Goal: Information Seeking & Learning: Check status

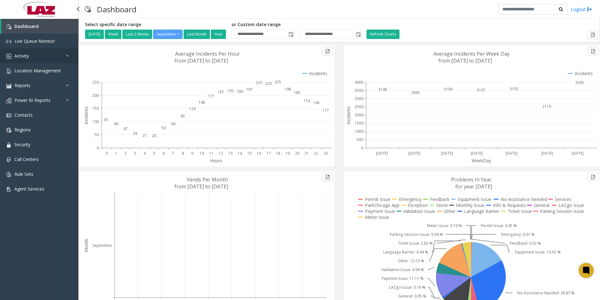
click at [24, 53] on span "Activity" at bounding box center [21, 56] width 14 height 6
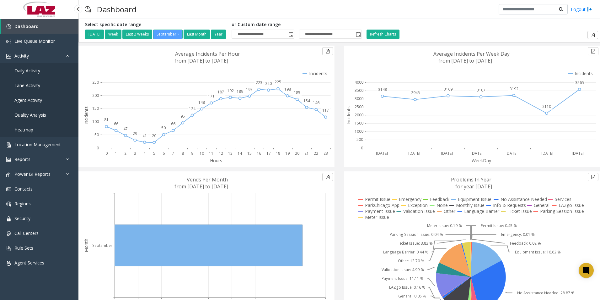
click at [32, 98] on span "Agent Activity" at bounding box center [28, 100] width 28 height 6
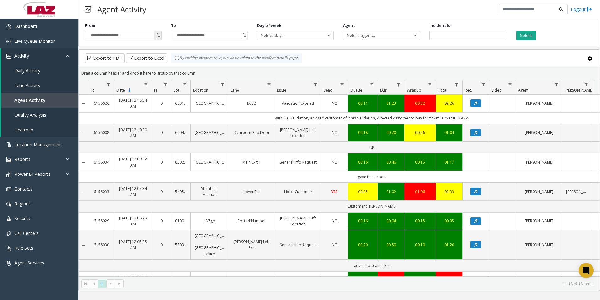
click at [158, 35] on span "Toggle popup" at bounding box center [158, 35] width 5 height 5
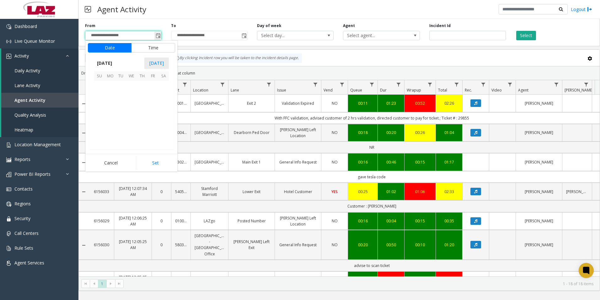
scroll to position [112685, 0]
click at [144, 105] on span "18" at bounding box center [142, 107] width 11 height 11
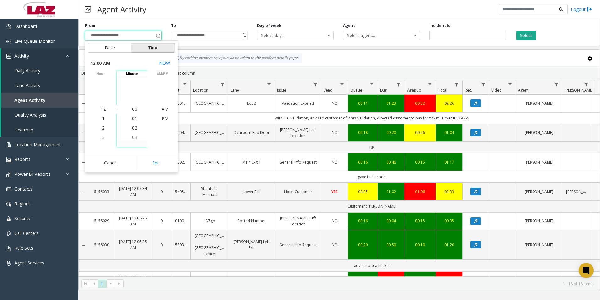
click at [150, 43] on button "Time" at bounding box center [153, 47] width 44 height 9
click at [102, 118] on span "8" at bounding box center [103, 118] width 3 height 6
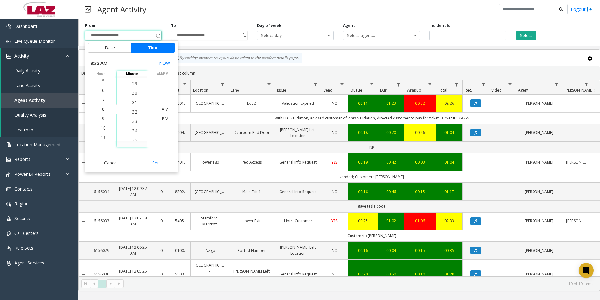
scroll to position [302, 0]
click at [133, 89] on span "30" at bounding box center [134, 90] width 5 height 6
click at [165, 117] on span "PM" at bounding box center [165, 118] width 7 height 6
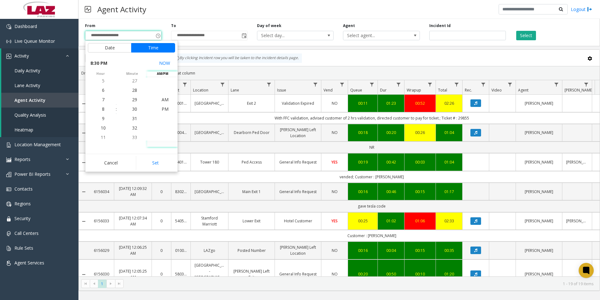
click at [160, 162] on button "Set" at bounding box center [156, 163] width 40 height 14
type input "**********"
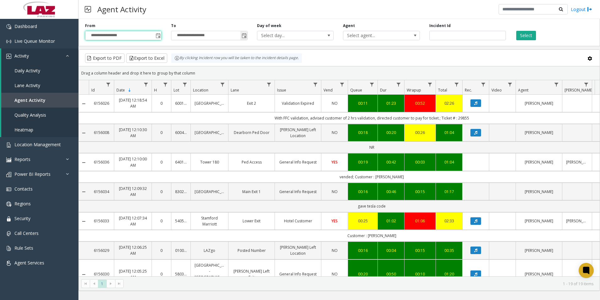
click at [245, 36] on span "Toggle popup" at bounding box center [244, 35] width 5 height 5
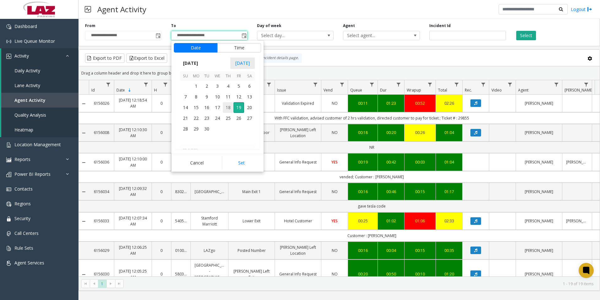
click at [229, 107] on span "18" at bounding box center [228, 107] width 11 height 11
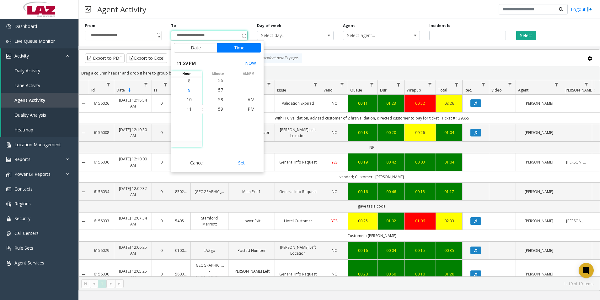
click at [188, 89] on span "9" at bounding box center [189, 90] width 3 height 6
click at [218, 109] on span "48" at bounding box center [220, 108] width 5 height 6
click at [243, 163] on button "Set" at bounding box center [242, 163] width 40 height 14
type input "**********"
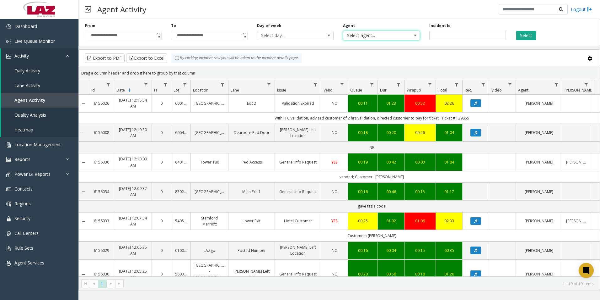
click at [363, 34] on span "Select agent..." at bounding box center [373, 35] width 61 height 9
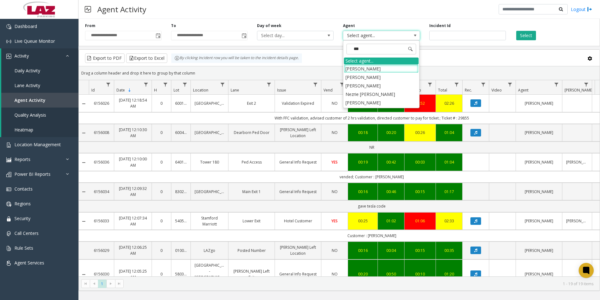
type input "****"
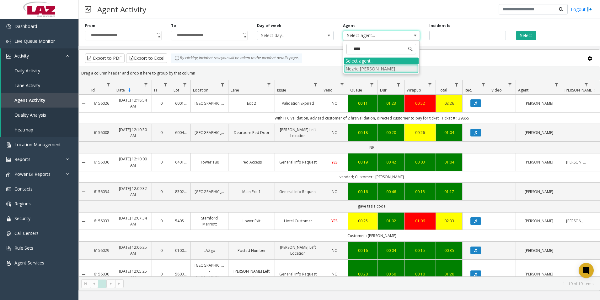
click at [368, 69] on li "Nezrie [PERSON_NAME]" at bounding box center [381, 68] width 75 height 8
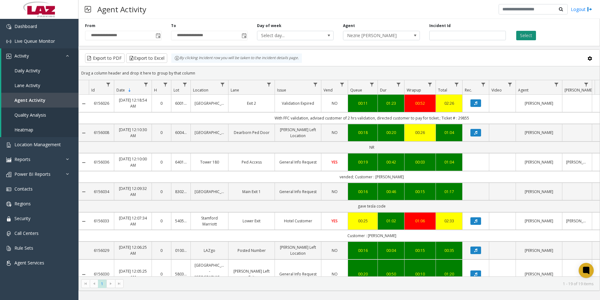
click at [525, 34] on button "Select" at bounding box center [526, 35] width 20 height 9
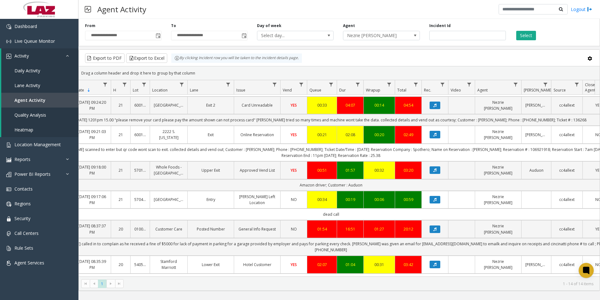
scroll to position [0, 35]
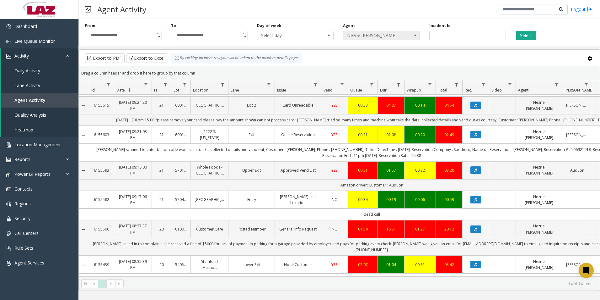
click at [416, 34] on span at bounding box center [415, 35] width 5 height 5
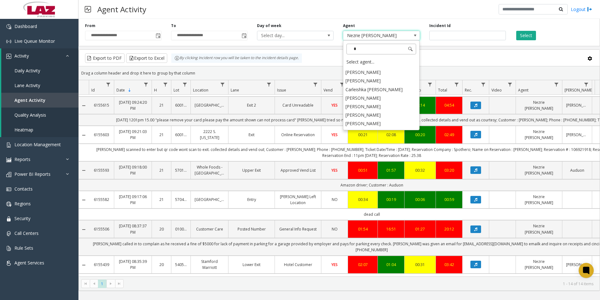
scroll to position [0, 0]
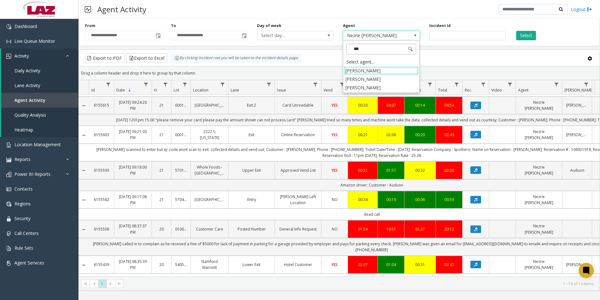
type input "****"
click at [349, 88] on li "[PERSON_NAME]" at bounding box center [381, 87] width 75 height 8
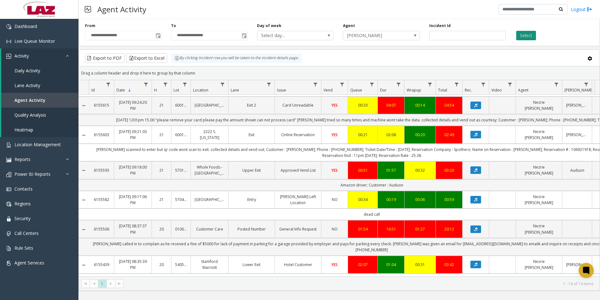
click at [523, 34] on button "Select" at bounding box center [526, 35] width 20 height 9
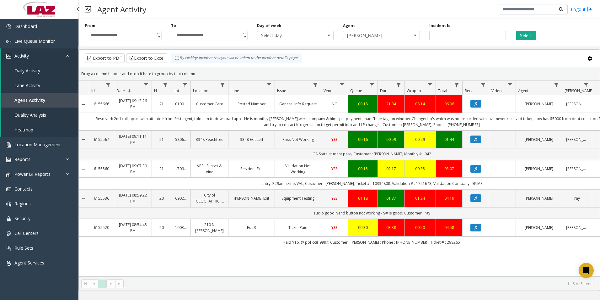
click at [24, 68] on span "Daily Activity" at bounding box center [27, 71] width 26 height 6
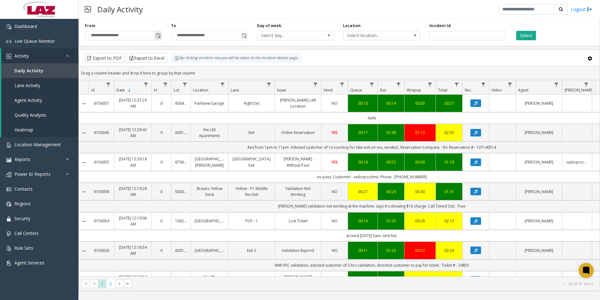
click at [159, 37] on span "Toggle popup" at bounding box center [158, 35] width 5 height 5
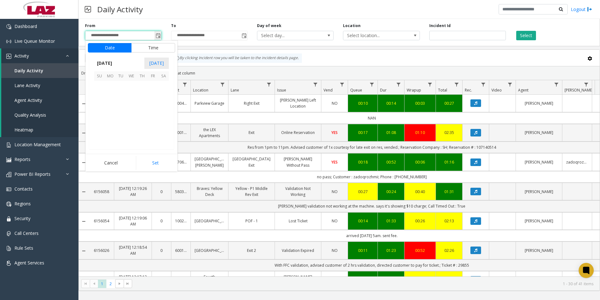
scroll to position [112685, 0]
click at [143, 106] on span "18" at bounding box center [142, 107] width 11 height 11
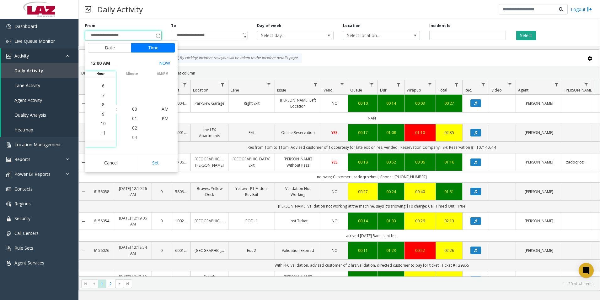
scroll to position [94, 0]
click at [102, 90] on span "8" at bounding box center [103, 90] width 3 height 6
click at [133, 107] on span "36" at bounding box center [134, 108] width 5 height 6
click at [163, 116] on span "PM" at bounding box center [165, 118] width 7 height 6
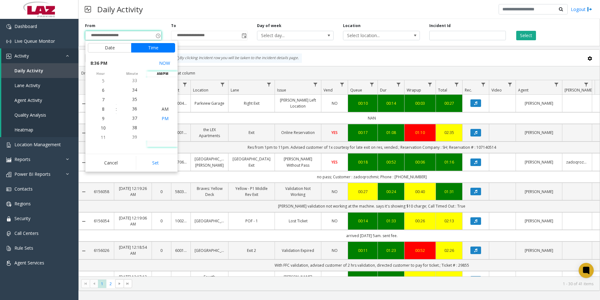
scroll to position [9, 0]
click at [160, 162] on button "Set" at bounding box center [156, 163] width 40 height 14
type input "**********"
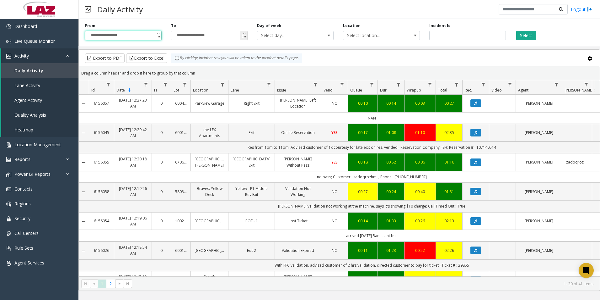
click at [244, 35] on span "Toggle popup" at bounding box center [244, 35] width 5 height 5
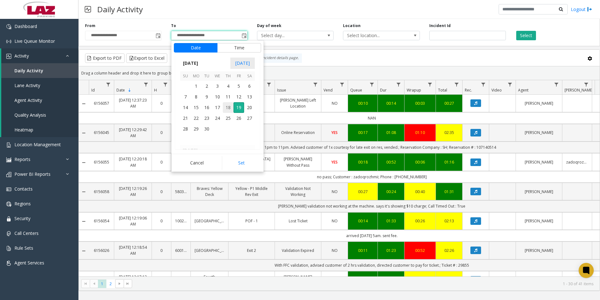
click at [228, 107] on span "18" at bounding box center [228, 107] width 11 height 11
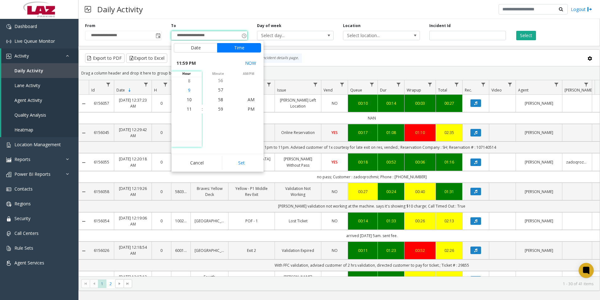
click at [188, 90] on span "9" at bounding box center [189, 90] width 3 height 6
click at [218, 99] on span "47" at bounding box center [220, 99] width 5 height 6
click at [251, 108] on span "PM" at bounding box center [251, 109] width 7 height 6
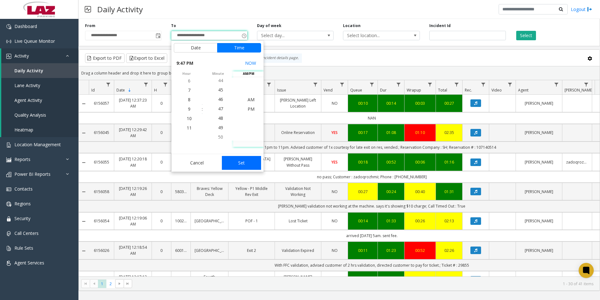
click at [252, 164] on button "Set" at bounding box center [242, 163] width 40 height 14
type input "**********"
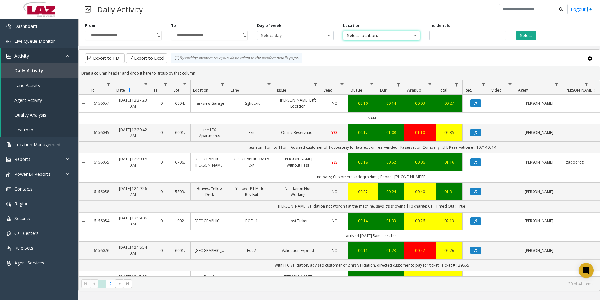
click at [370, 35] on span "Select location..." at bounding box center [373, 35] width 61 height 9
type input "********"
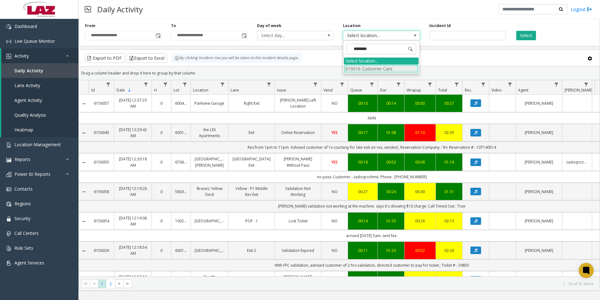
click at [373, 70] on li "010016 Customer Care" at bounding box center [381, 68] width 75 height 8
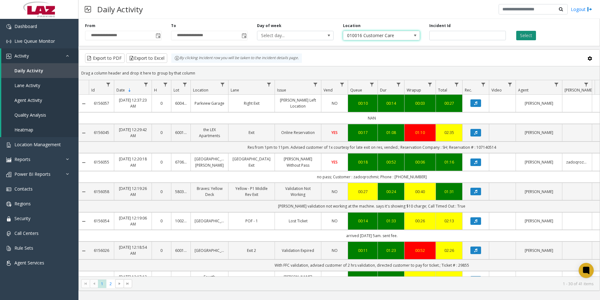
click at [525, 34] on button "Select" at bounding box center [526, 35] width 20 height 9
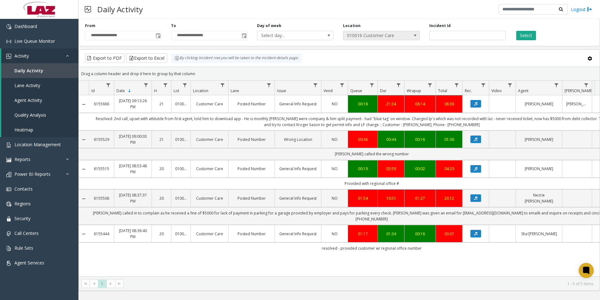
click at [413, 35] on span at bounding box center [415, 35] width 5 height 5
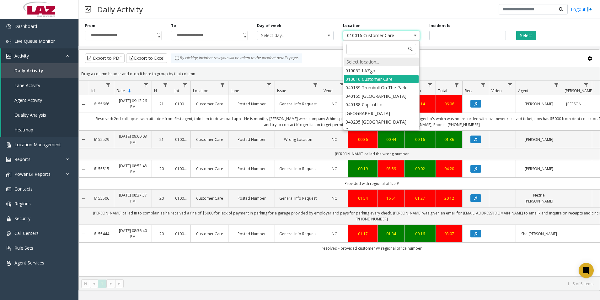
click at [362, 61] on div "Select location..." at bounding box center [381, 61] width 75 height 9
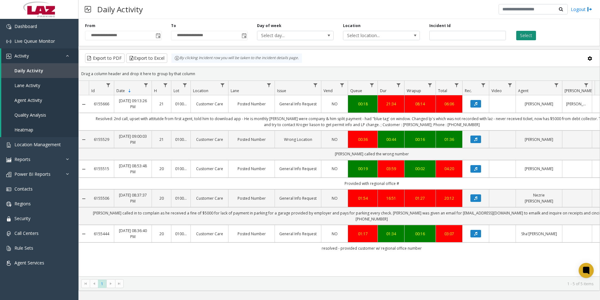
click at [525, 34] on button "Select" at bounding box center [526, 35] width 20 height 9
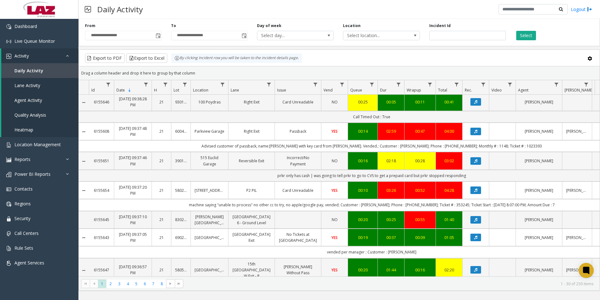
scroll to position [652, 0]
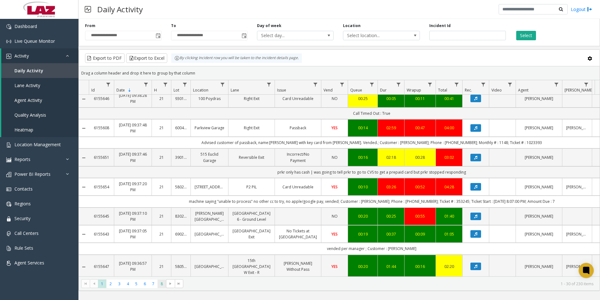
click at [160, 284] on span "8" at bounding box center [162, 283] width 8 height 8
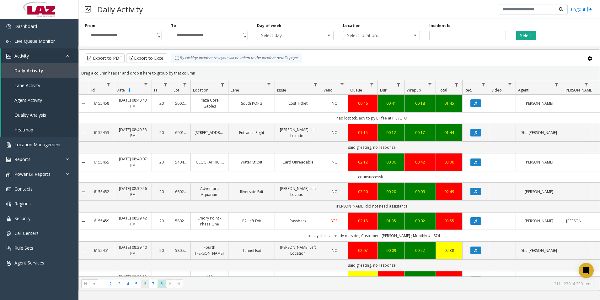
click at [146, 285] on span "6" at bounding box center [145, 283] width 8 height 8
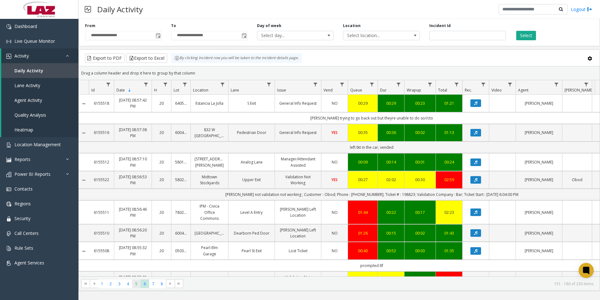
click at [135, 284] on span "5" at bounding box center [136, 283] width 8 height 8
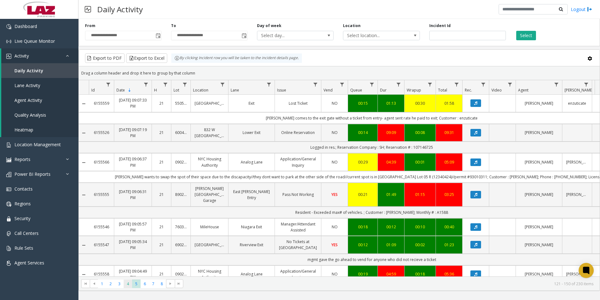
click at [129, 286] on span "4" at bounding box center [128, 283] width 8 height 8
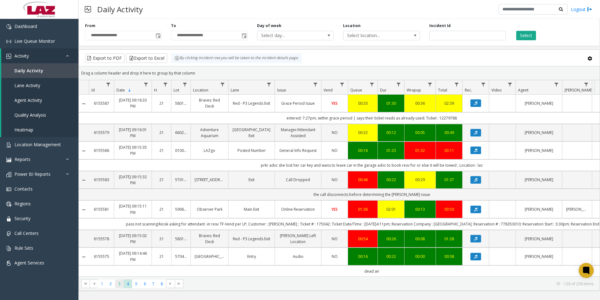
click at [121, 285] on span "3" at bounding box center [119, 283] width 8 height 8
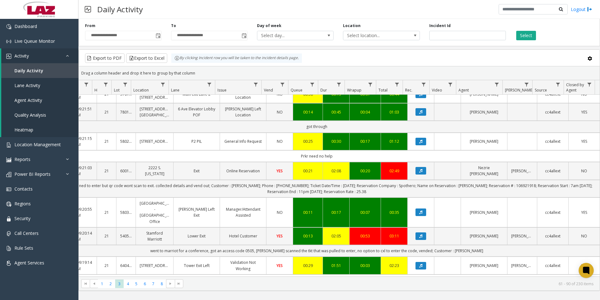
scroll to position [301, 60]
